Goal: Task Accomplishment & Management: Use online tool/utility

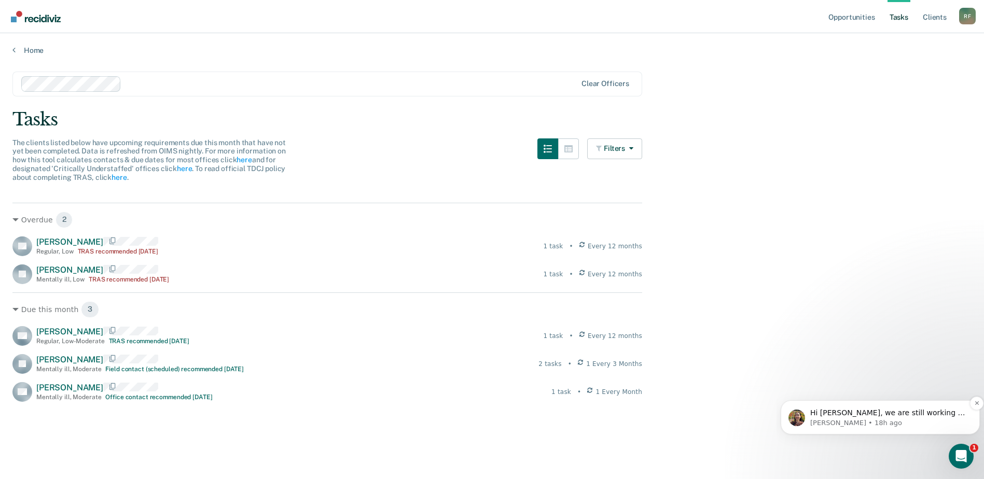
click at [855, 412] on p "Hi Ruby, we are still working on this! Will reach out soon with an update." at bounding box center [888, 413] width 157 height 10
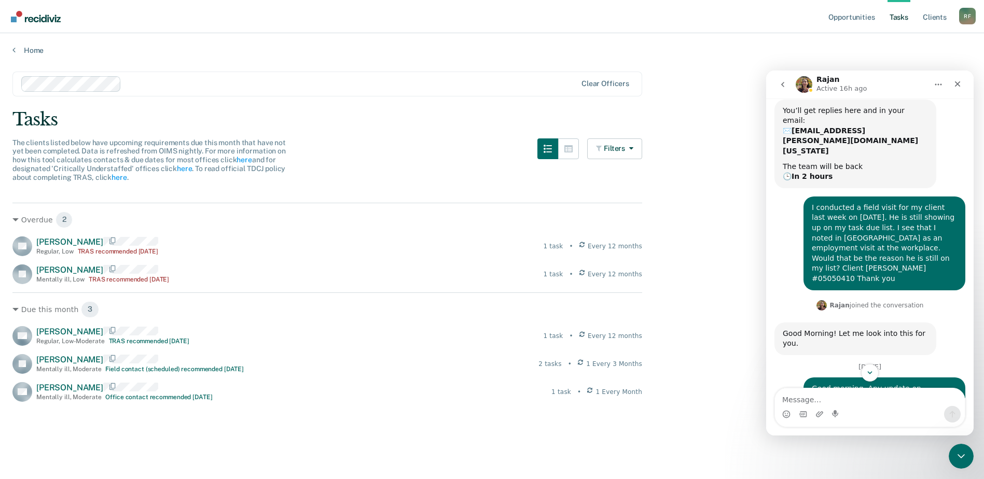
scroll to position [109, 0]
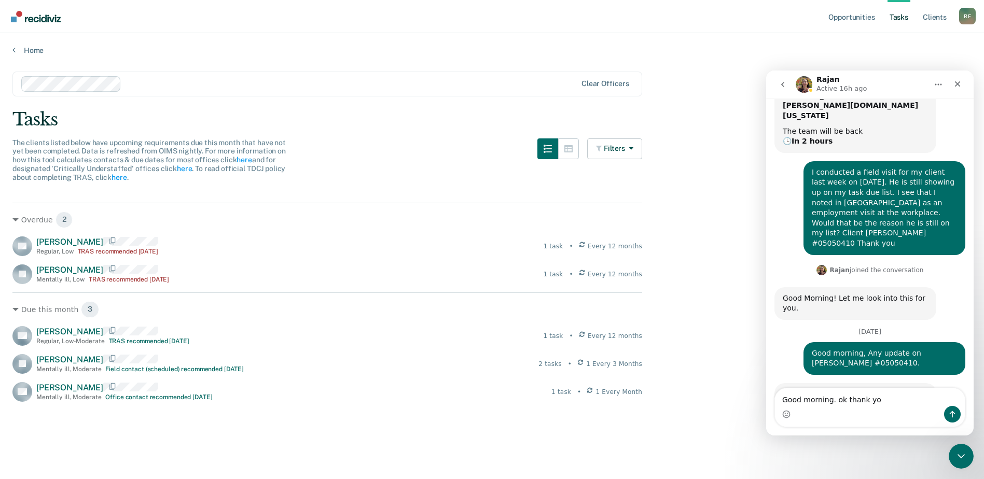
type textarea "Good morning. ok thank you"
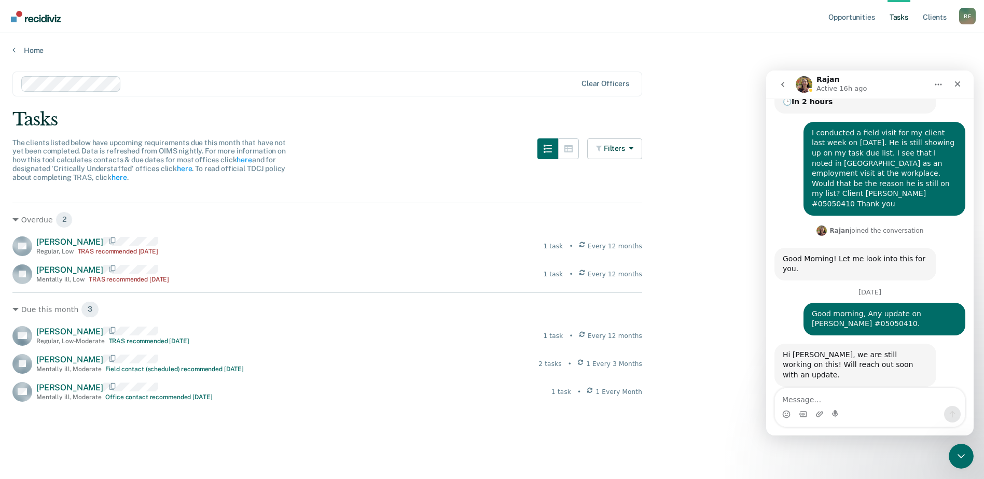
scroll to position [155, 0]
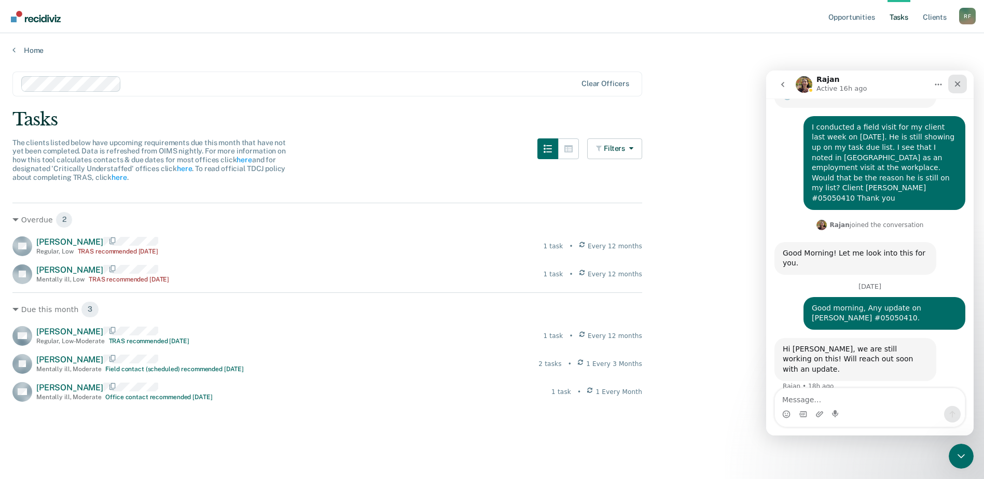
click at [962, 83] on div "Close" at bounding box center [957, 84] width 19 height 19
